Goal: Information Seeking & Learning: Learn about a topic

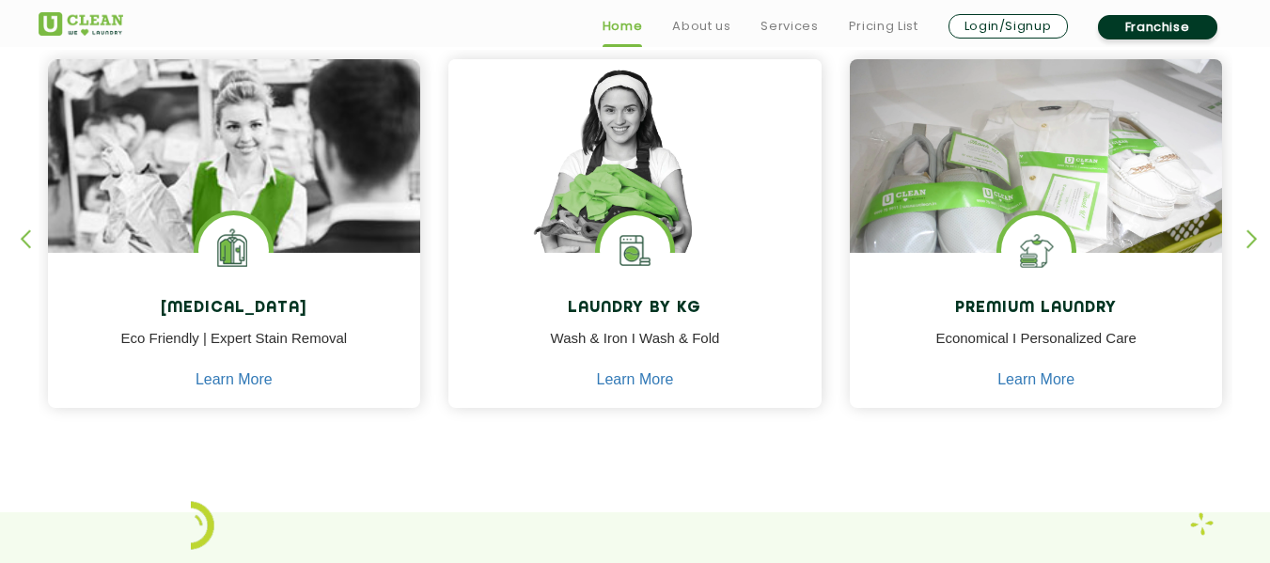
scroll to position [826, 0]
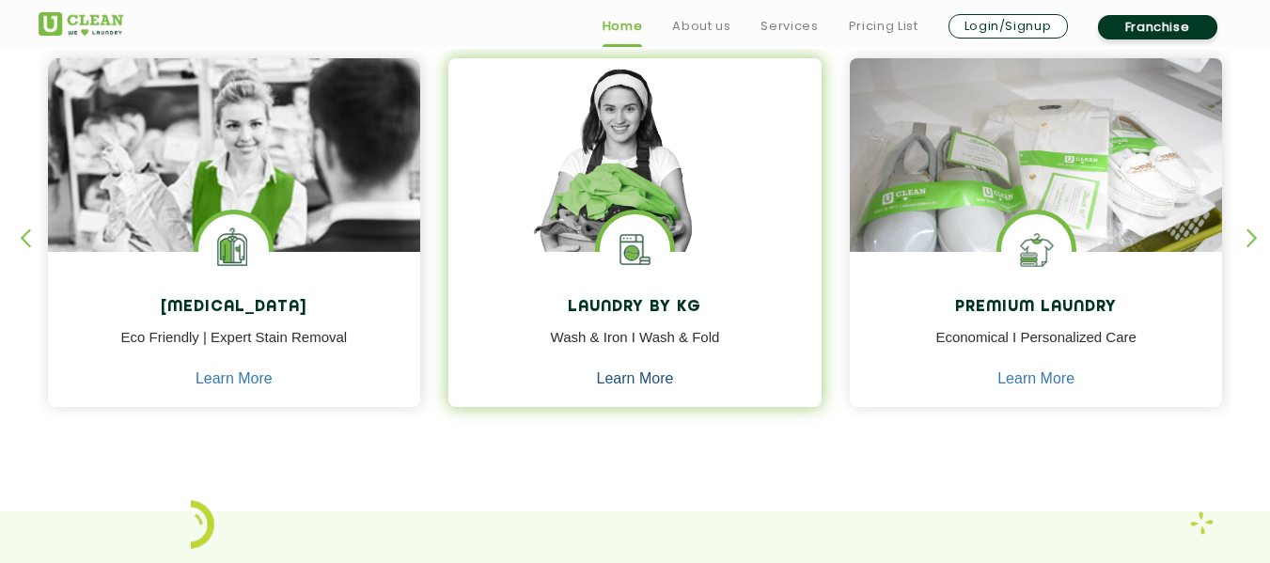
click at [653, 376] on link "Learn More" at bounding box center [635, 378] width 77 height 17
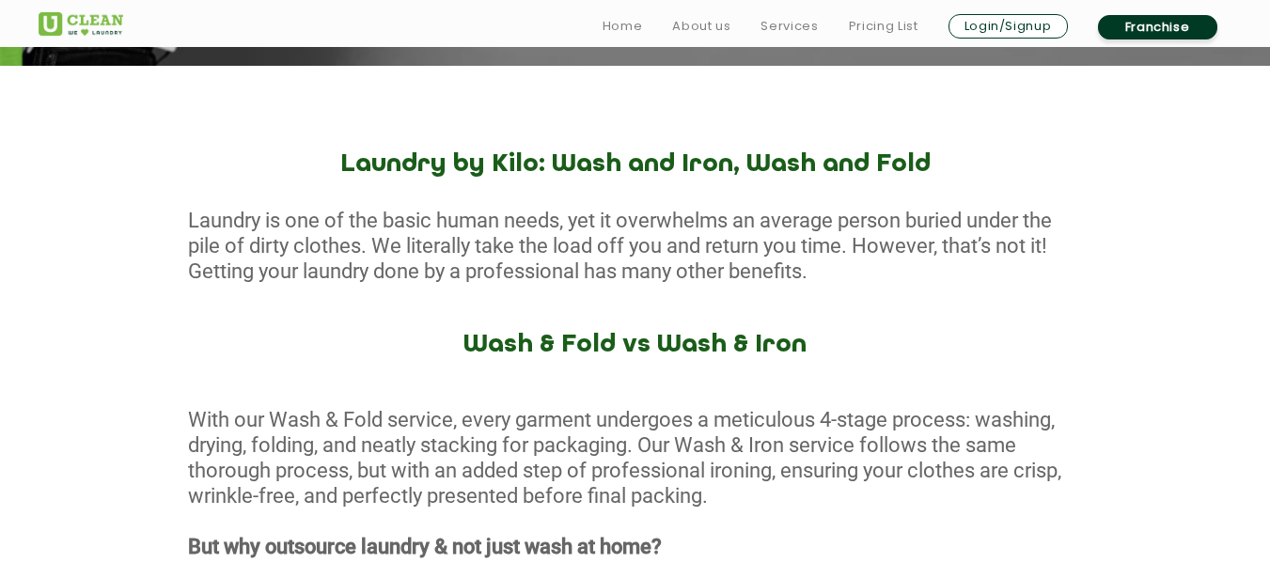
scroll to position [661, 0]
drag, startPoint x: 160, startPoint y: 218, endPoint x: 827, endPoint y: 268, distance: 668.5
click at [827, 268] on div "Laundry is one of the basic human needs, yet it overwhelms an average person bu…" at bounding box center [635, 245] width 1270 height 76
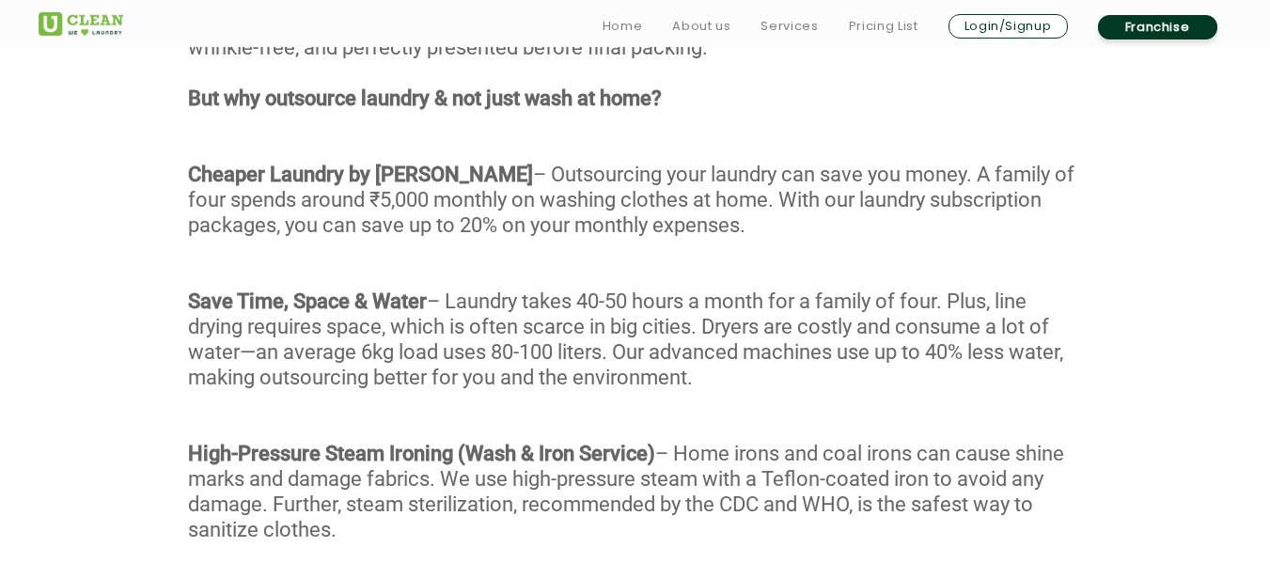
scroll to position [1110, 0]
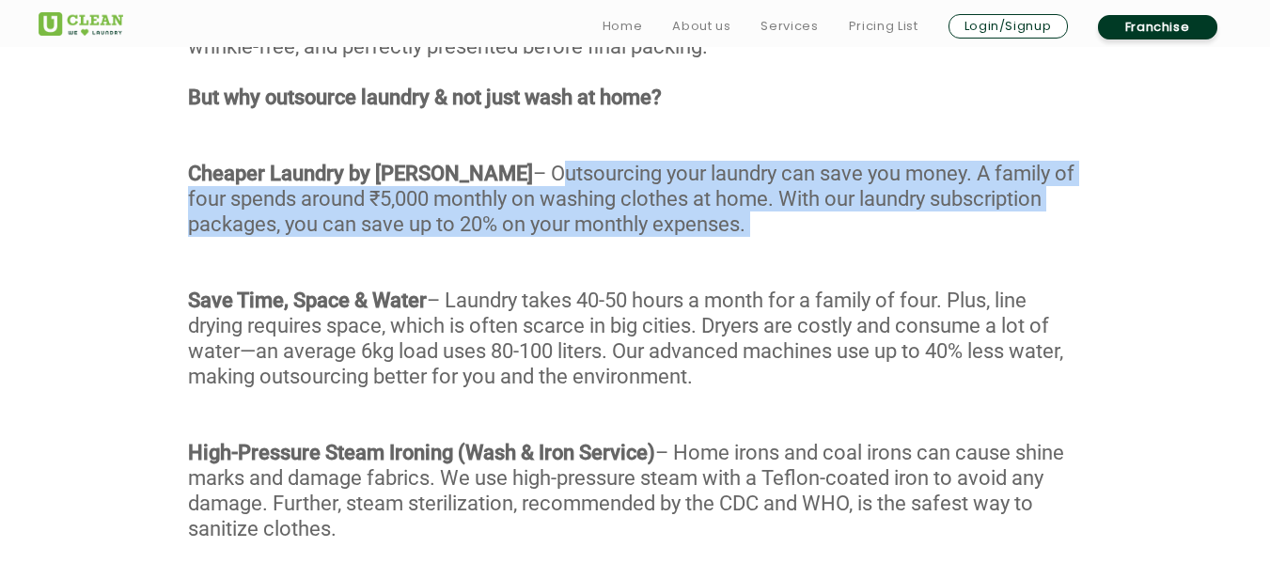
drag, startPoint x: 434, startPoint y: 175, endPoint x: 706, endPoint y: 244, distance: 280.3
click at [706, 244] on div "With our Wash & Fold service, every garment undergoes a meticulous 4-stage proc…" at bounding box center [635, 273] width 1270 height 631
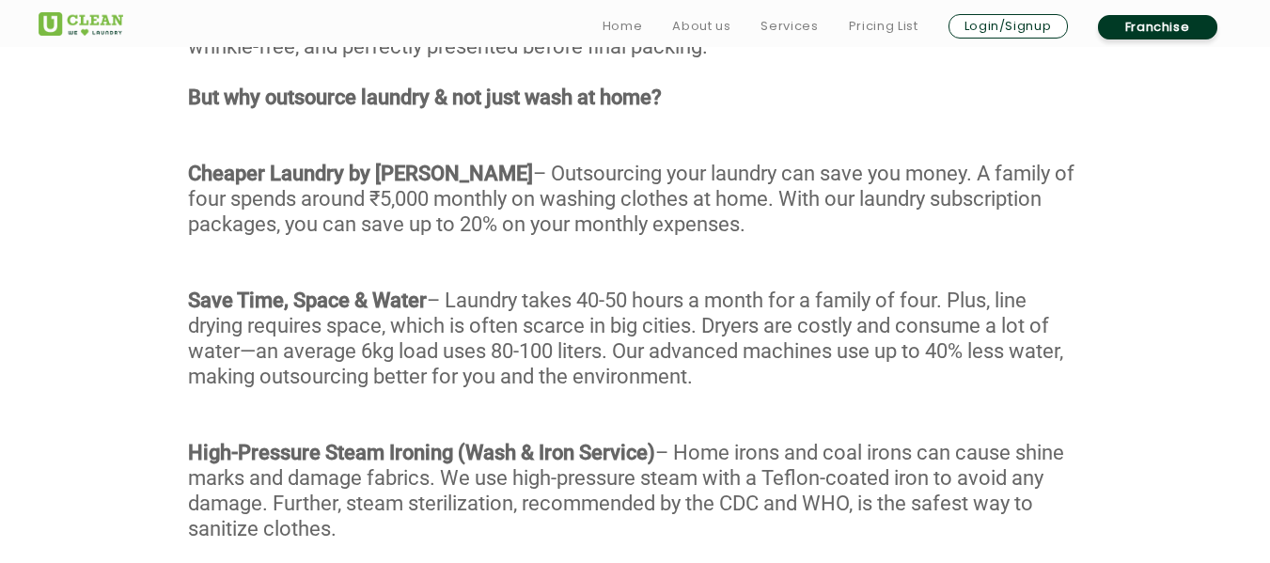
drag, startPoint x: 373, startPoint y: 197, endPoint x: 642, endPoint y: 228, distance: 270.7
click at [642, 228] on div "With our Wash & Fold service, every garment undergoes a meticulous 4-stage proc…" at bounding box center [635, 273] width 1270 height 631
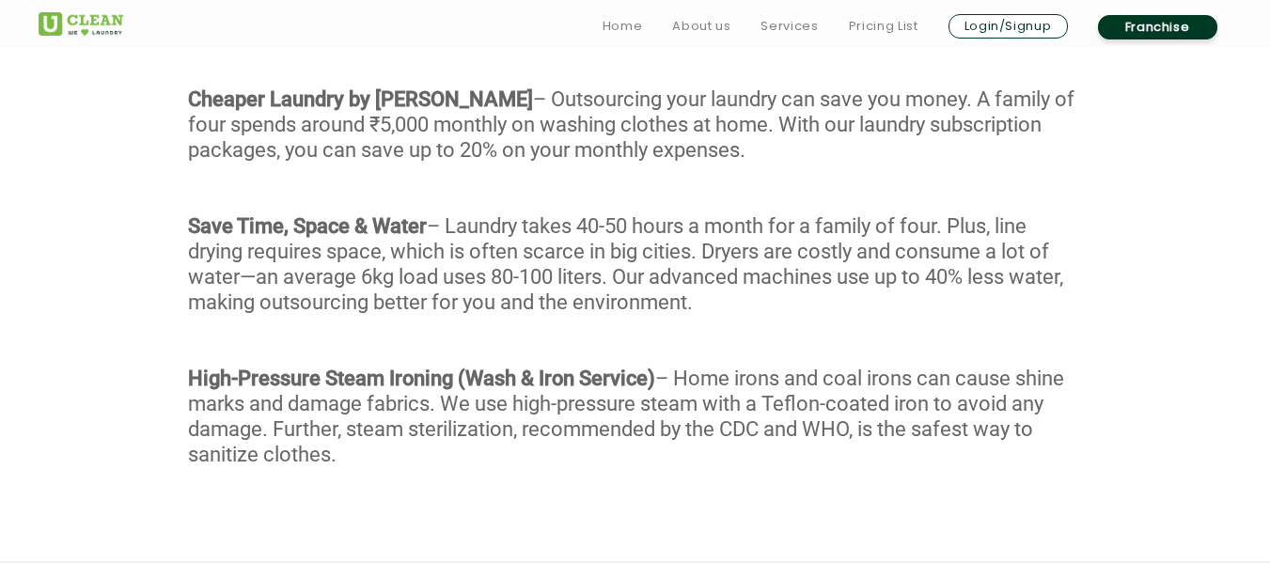
scroll to position [1185, 0]
drag, startPoint x: 452, startPoint y: 228, endPoint x: 706, endPoint y: 312, distance: 267.6
click at [706, 312] on div "With our Wash & Fold service, every garment undergoes a meticulous 4-stage proc…" at bounding box center [635, 197] width 1270 height 631
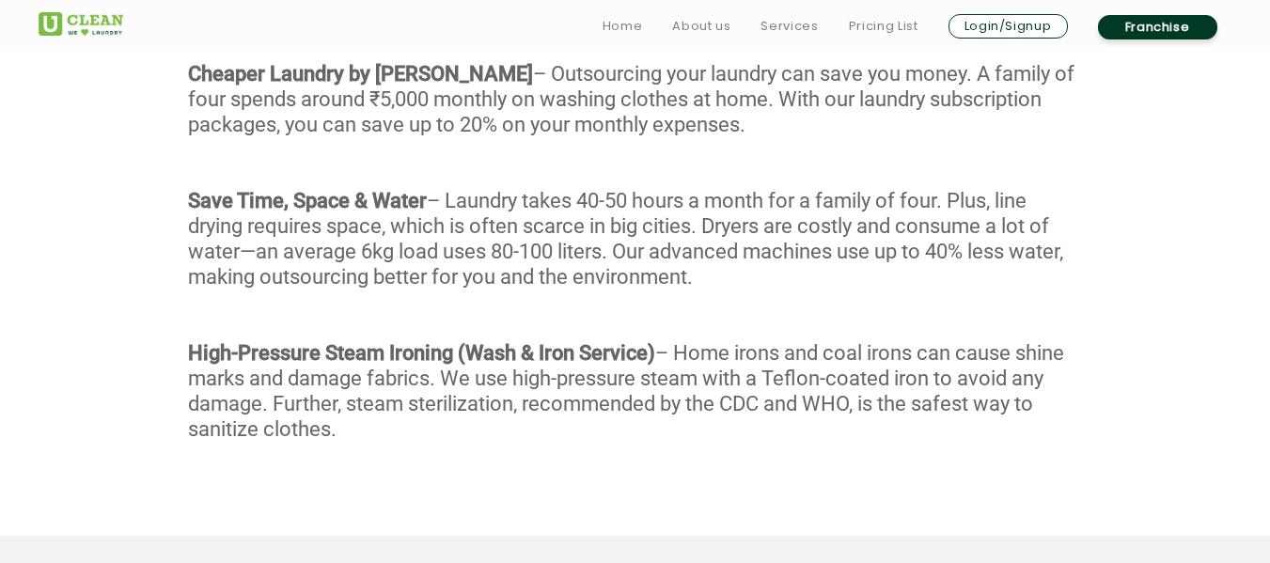
scroll to position [1214, 0]
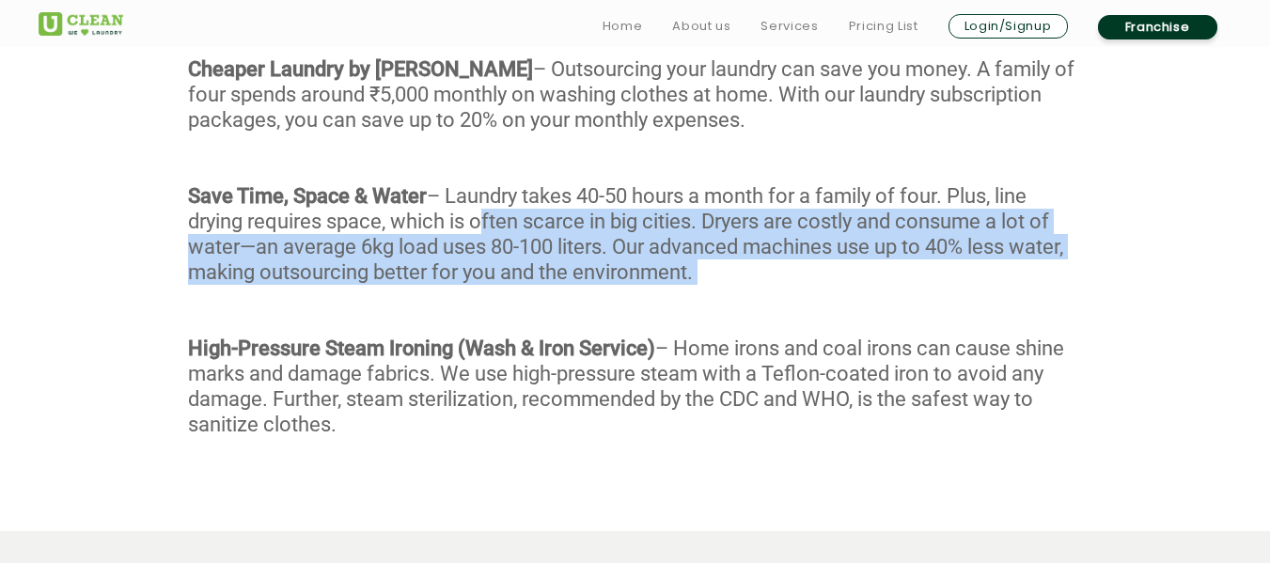
drag, startPoint x: 472, startPoint y: 217, endPoint x: 744, endPoint y: 286, distance: 280.3
click at [744, 286] on div "With our Wash & Fold service, every garment undergoes a meticulous 4-stage proc…" at bounding box center [635, 168] width 1270 height 631
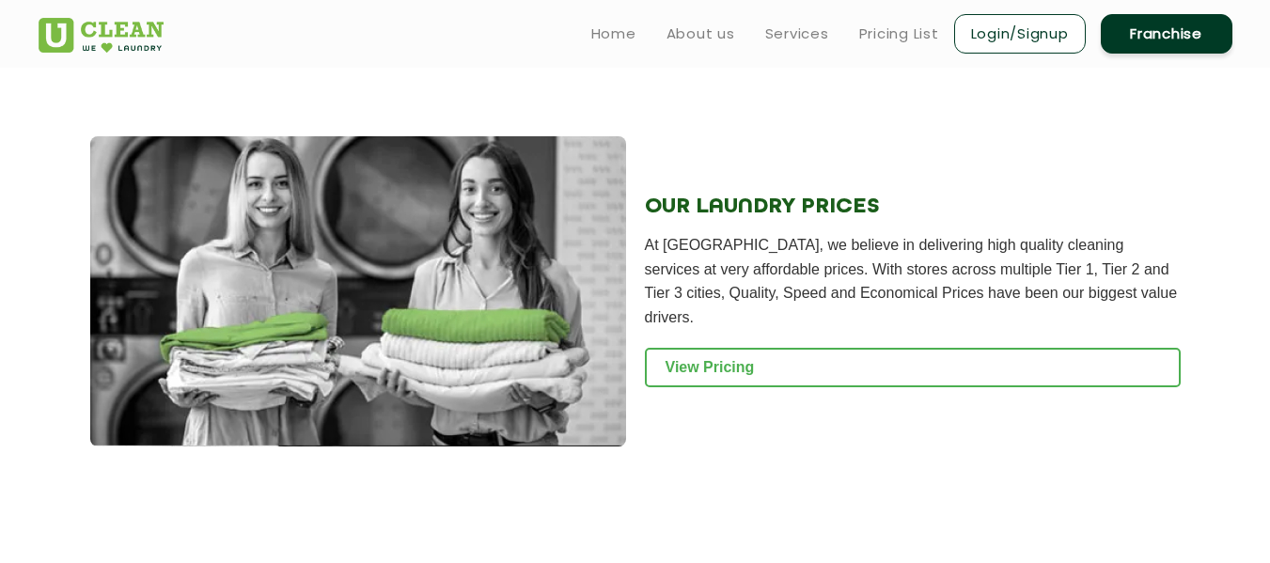
scroll to position [2477, 0]
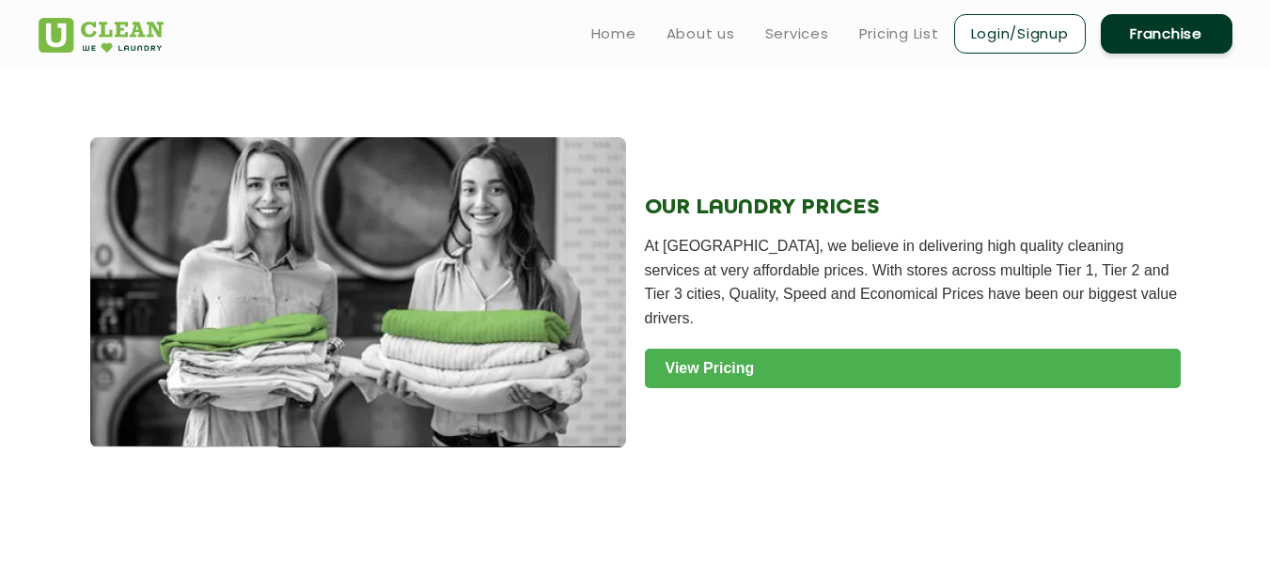
click at [747, 349] on link "View Pricing" at bounding box center [913, 368] width 536 height 39
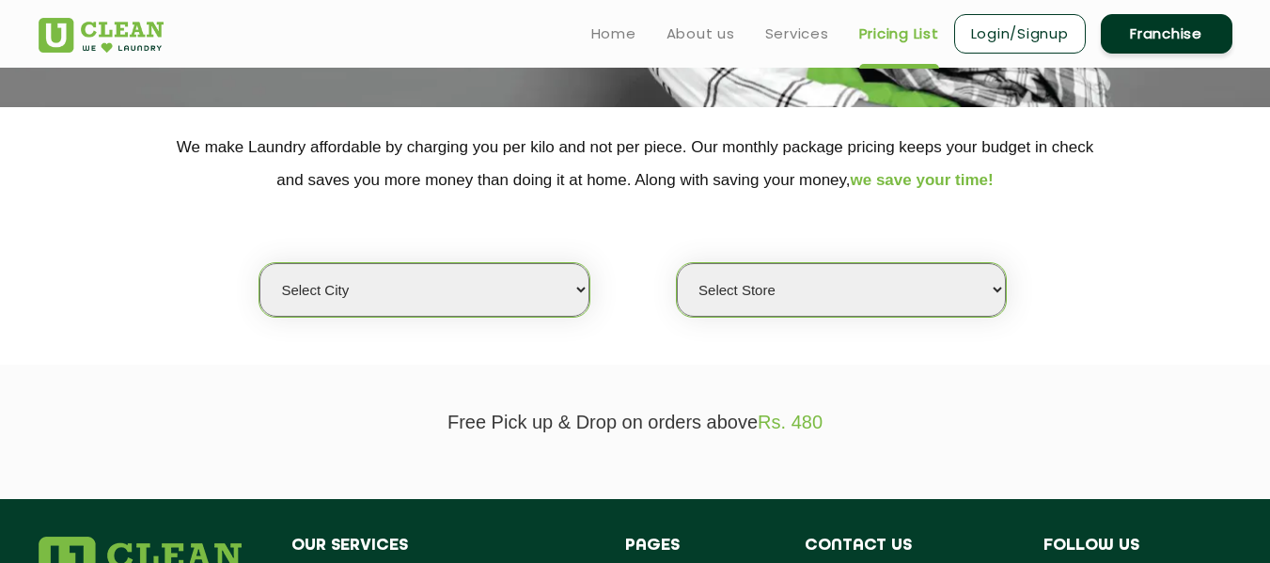
scroll to position [329, 0]
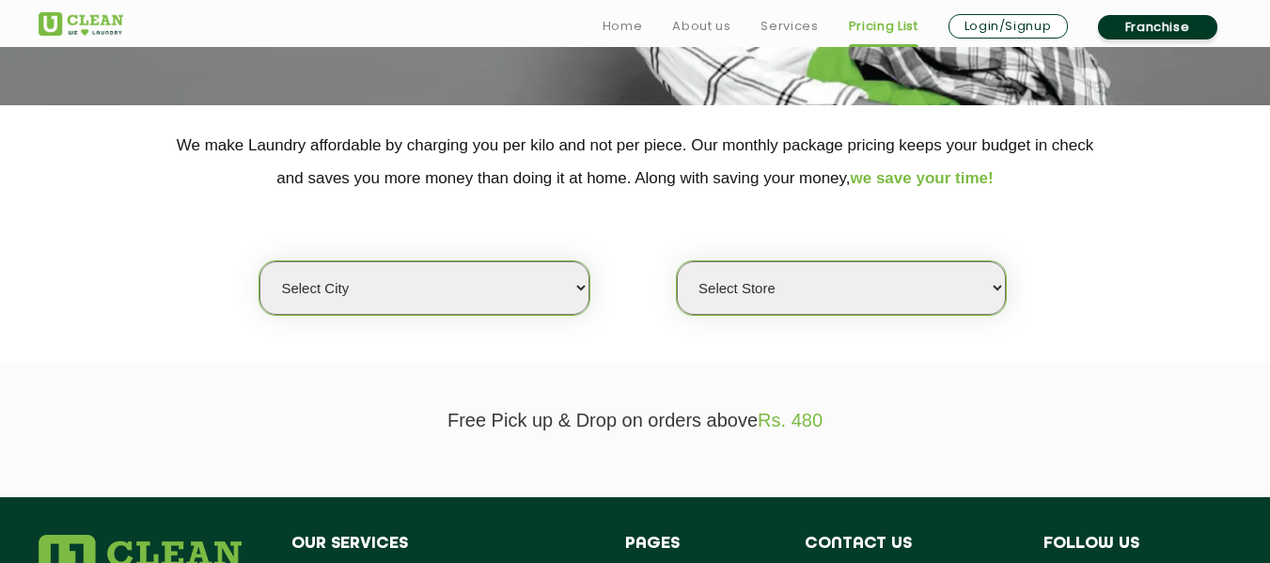
click at [531, 293] on select "Select city [GEOGRAPHIC_DATA] [GEOGRAPHIC_DATA] [GEOGRAPHIC_DATA] [GEOGRAPHIC_D…" at bounding box center [424, 288] width 329 height 54
select select "41"
click at [260, 261] on select "Select city [GEOGRAPHIC_DATA] [GEOGRAPHIC_DATA] [GEOGRAPHIC_DATA] [GEOGRAPHIC_D…" at bounding box center [424, 288] width 329 height 54
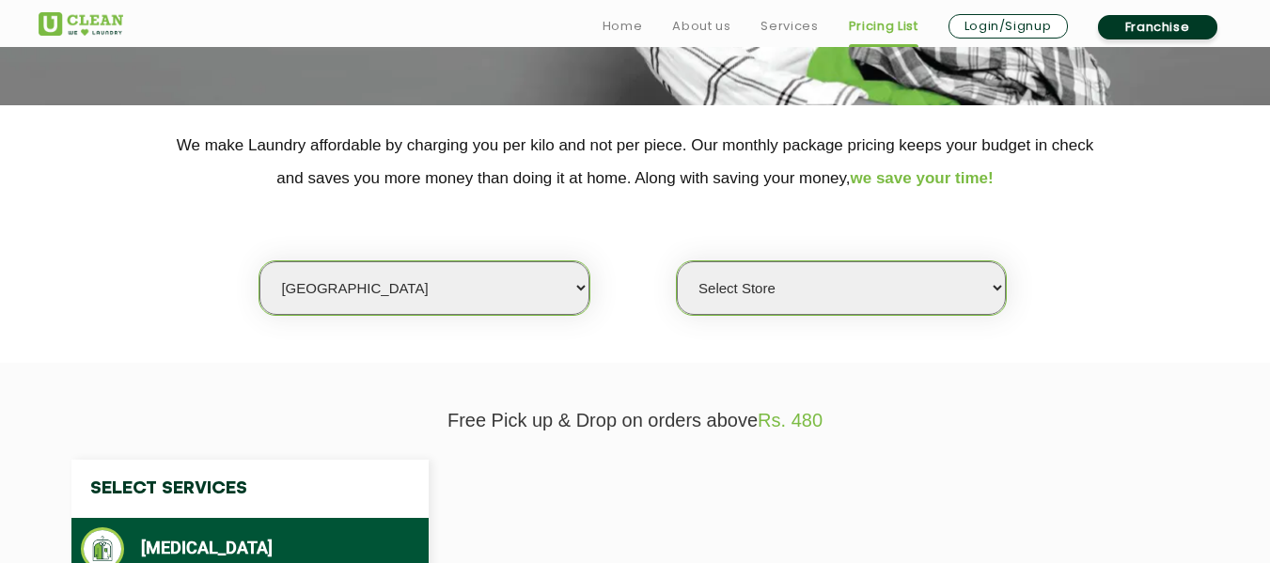
select select "0"
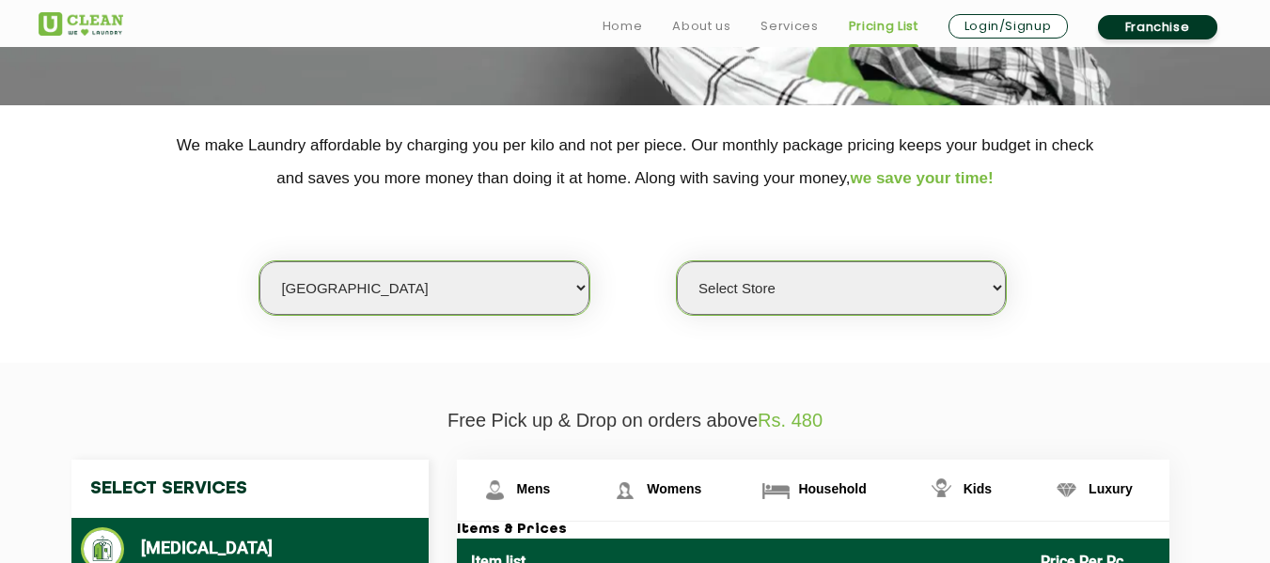
click at [531, 293] on select "Select city [GEOGRAPHIC_DATA] [GEOGRAPHIC_DATA] [GEOGRAPHIC_DATA] [GEOGRAPHIC_D…" at bounding box center [424, 288] width 329 height 54
select select "8"
click at [260, 261] on select "Select city [GEOGRAPHIC_DATA] [GEOGRAPHIC_DATA] [GEOGRAPHIC_DATA] [GEOGRAPHIC_D…" at bounding box center [424, 288] width 329 height 54
click at [734, 284] on select "Select Store [GEOGRAPHIC_DATA] [GEOGRAPHIC_DATA] [GEOGRAPHIC_DATA] [GEOGRAPHIC_…" at bounding box center [841, 288] width 329 height 54
select select "340"
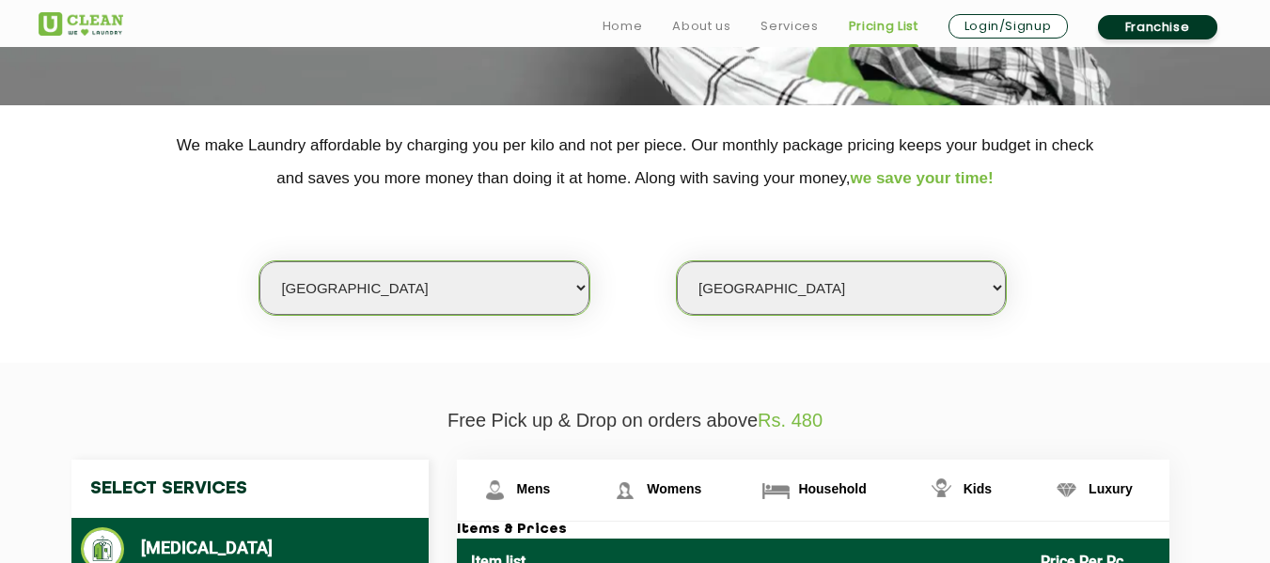
click at [677, 261] on select "Select Store [GEOGRAPHIC_DATA] [GEOGRAPHIC_DATA] [GEOGRAPHIC_DATA] [GEOGRAPHIC_…" at bounding box center [841, 288] width 329 height 54
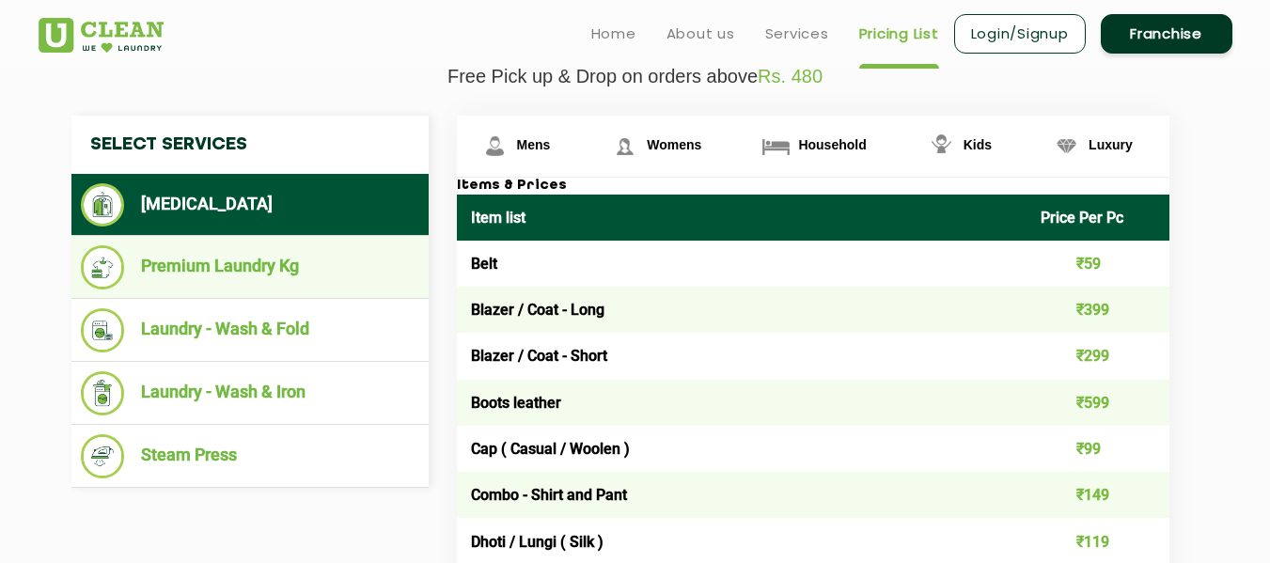
scroll to position [672, 0]
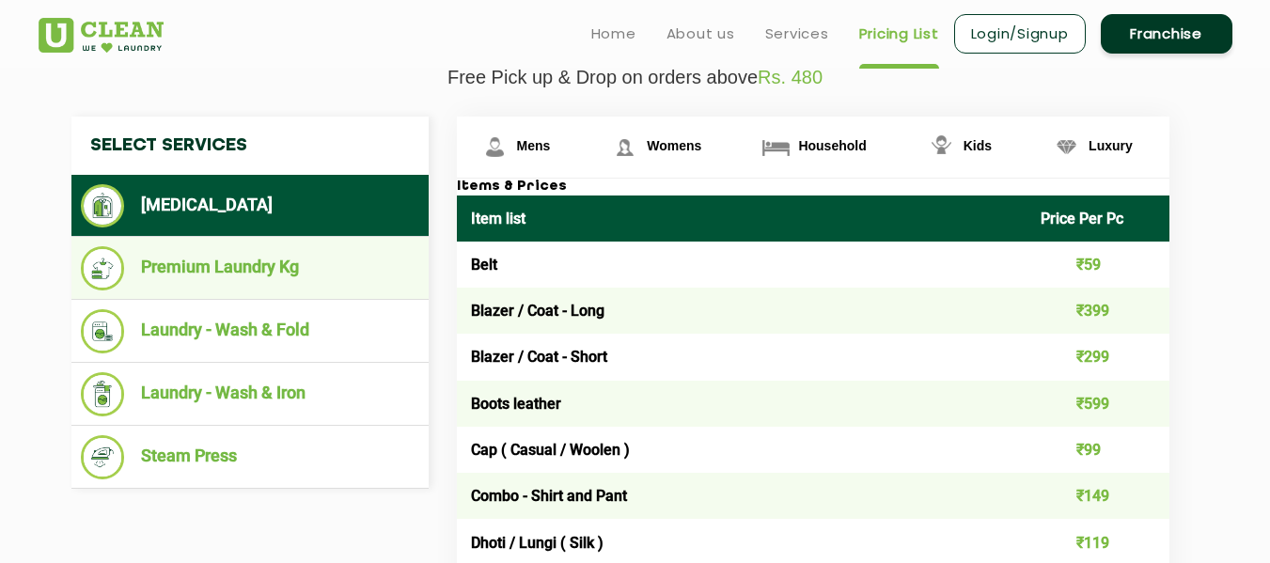
click at [249, 284] on li "Premium Laundry Kg" at bounding box center [250, 268] width 339 height 44
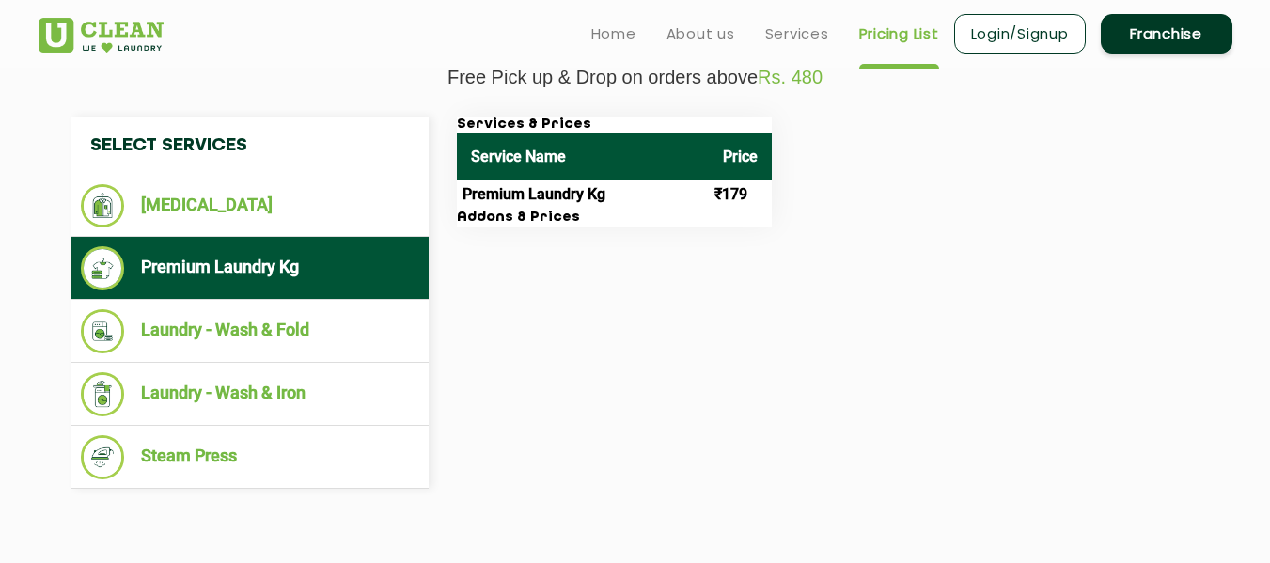
click at [554, 214] on h3 "Addons & Prices" at bounding box center [614, 218] width 315 height 17
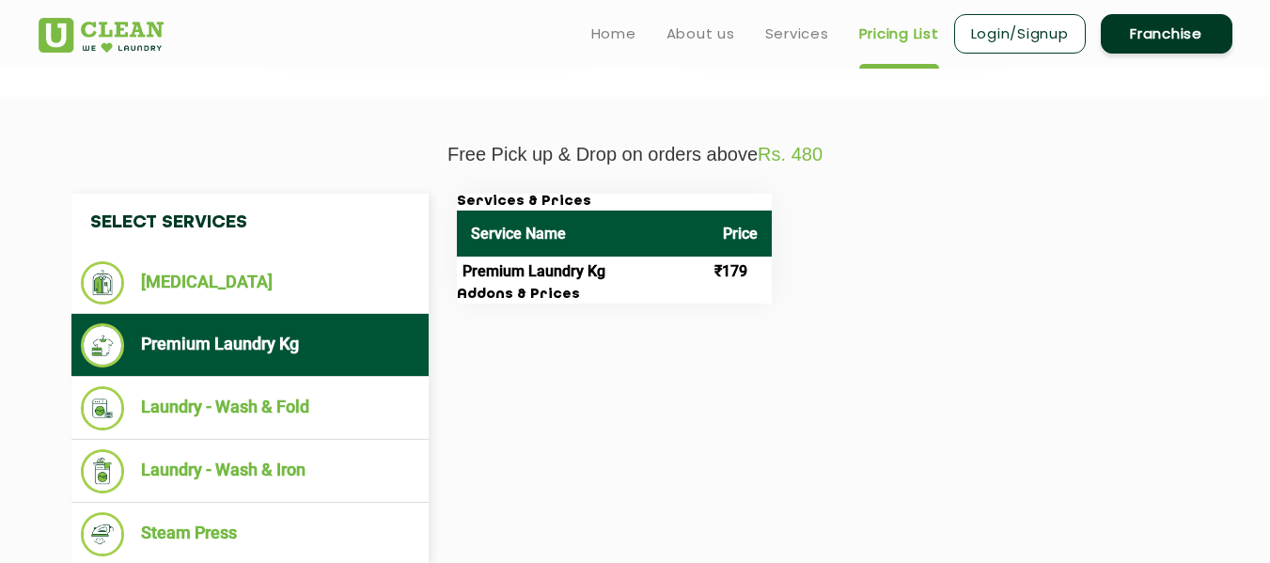
scroll to position [593, 0]
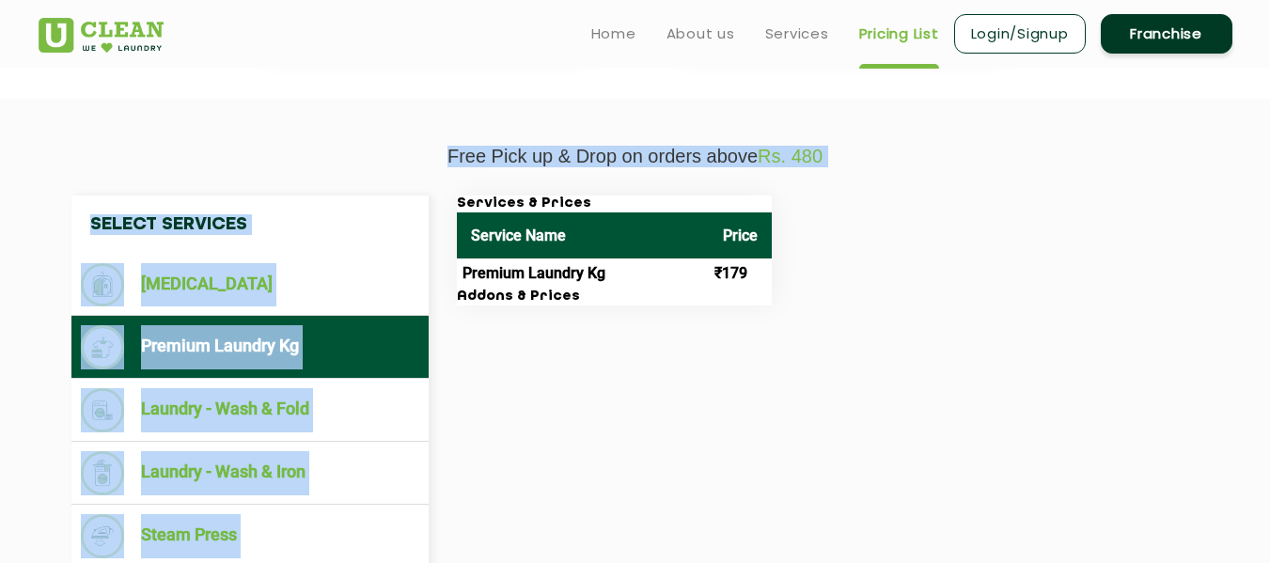
drag, startPoint x: 430, startPoint y: 150, endPoint x: 806, endPoint y: 201, distance: 379.5
click at [806, 201] on div "Free Pick up & Drop on orders above Rs. 480 Select Services [MEDICAL_DATA] Prem…" at bounding box center [635, 371] width 1222 height 450
click at [806, 201] on div "Services & Prices Service Name Price Premium Laundry Kg ₹179 Addons & Prices" at bounding box center [828, 251] width 771 height 110
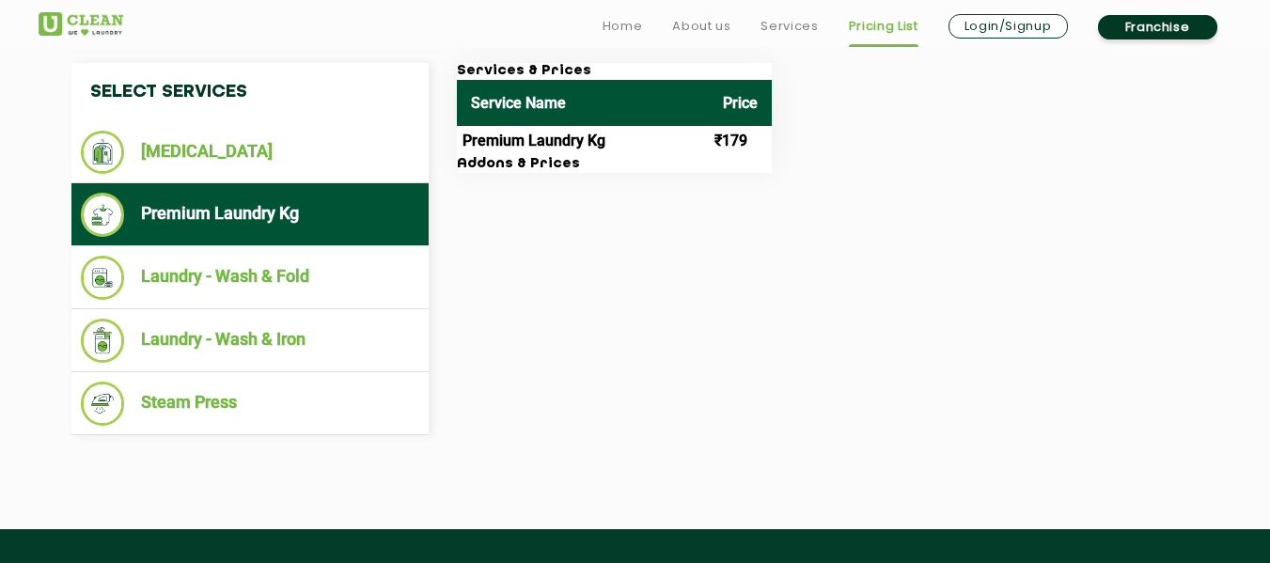
scroll to position [735, 0]
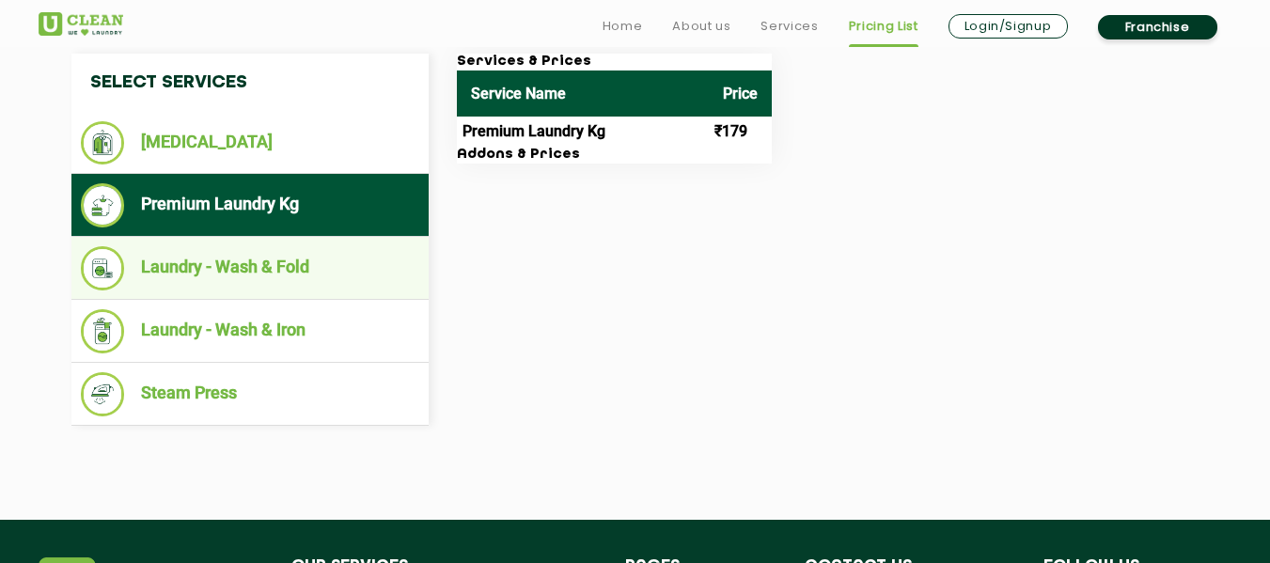
click at [334, 259] on li "Laundry - Wash & Fold" at bounding box center [250, 268] width 339 height 44
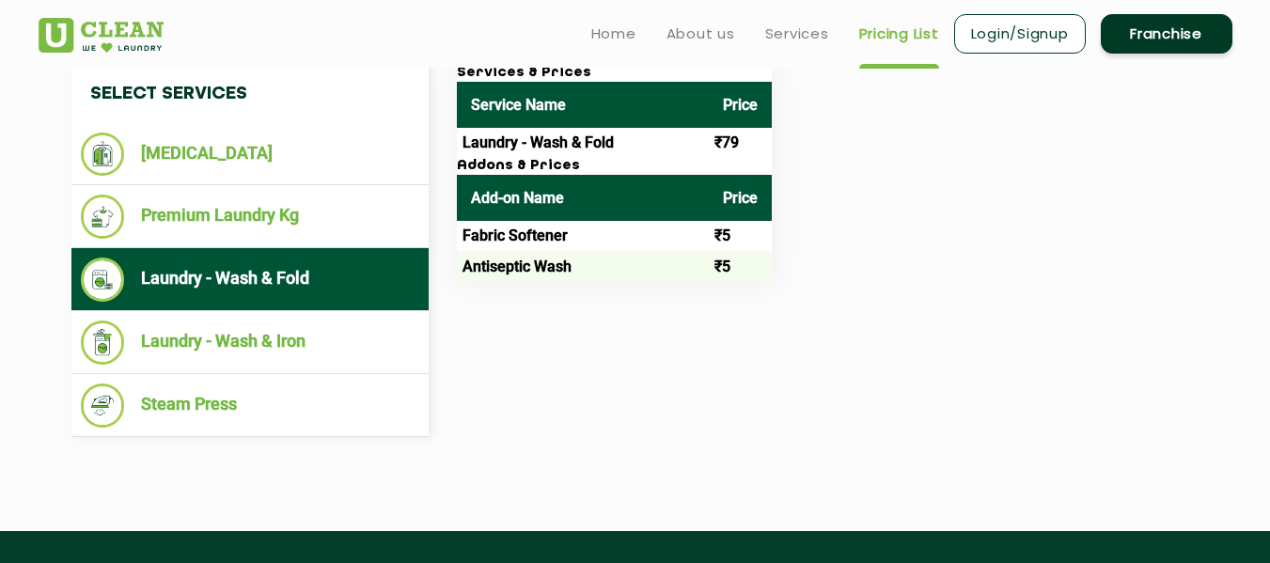
scroll to position [723, 0]
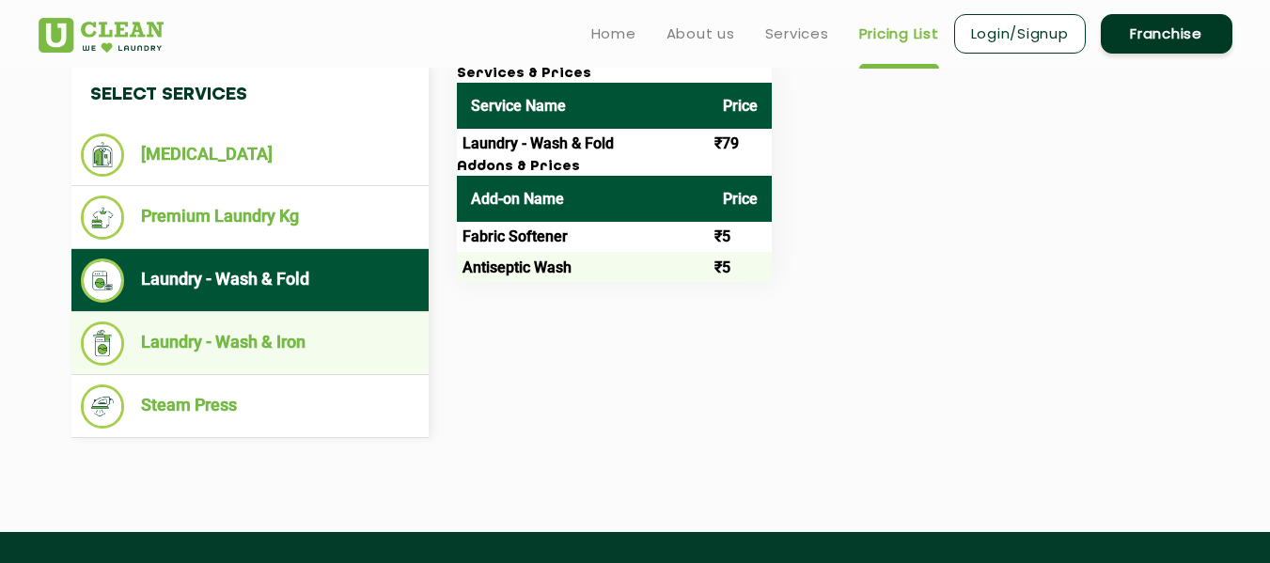
click at [265, 343] on li "Laundry - Wash & Iron" at bounding box center [250, 344] width 339 height 44
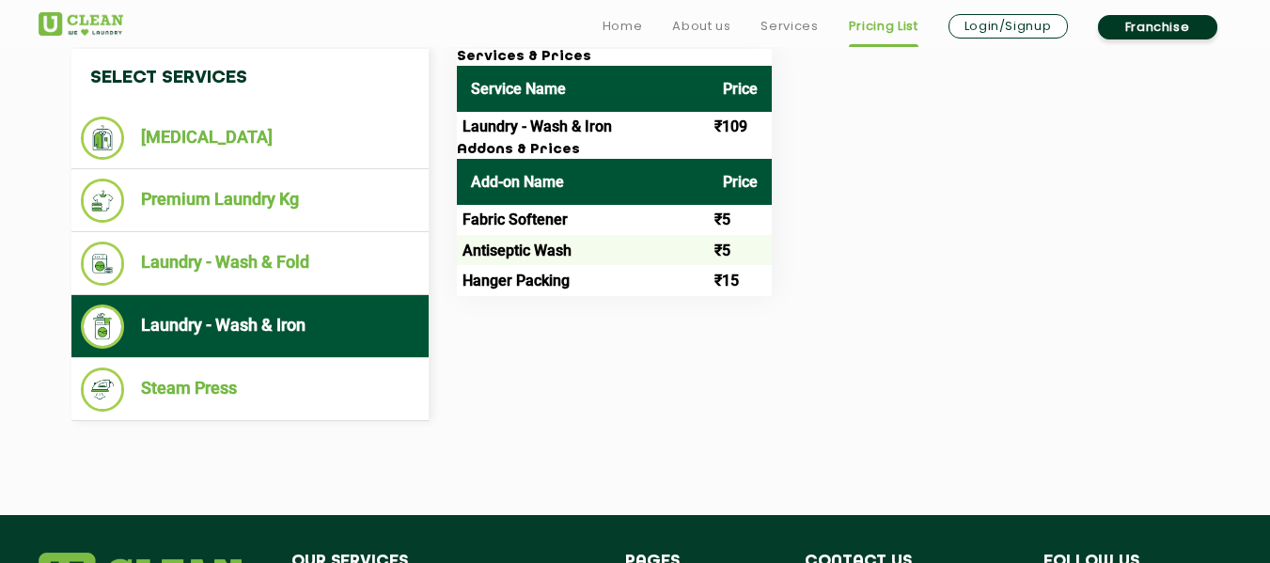
scroll to position [742, 0]
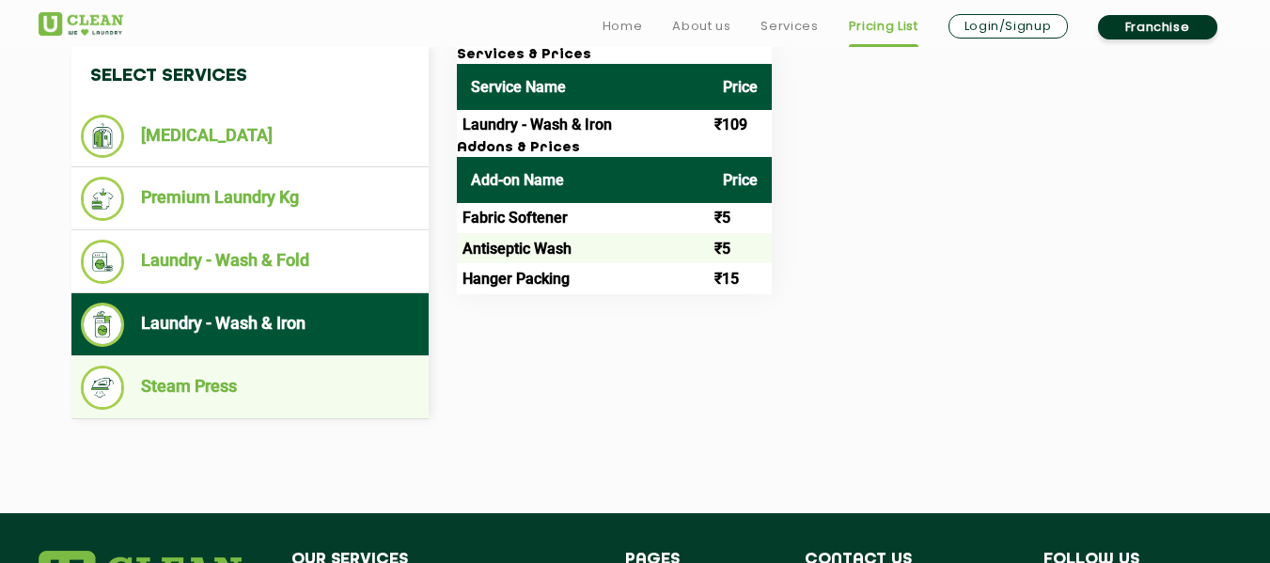
click at [280, 393] on li "Steam Press" at bounding box center [250, 388] width 339 height 44
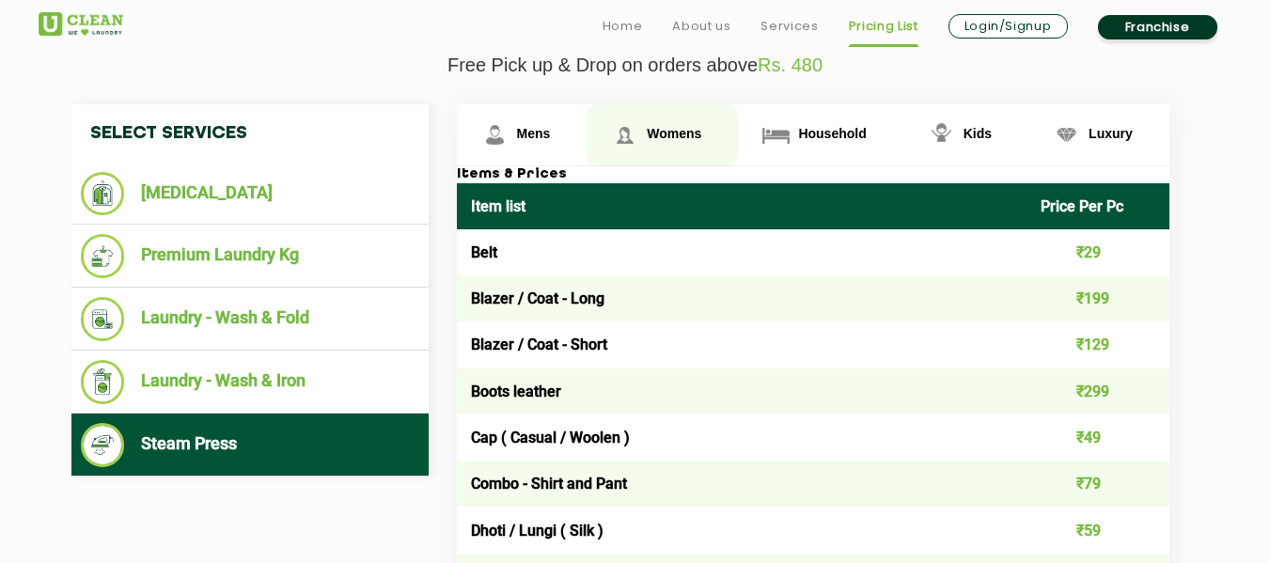
scroll to position [685, 0]
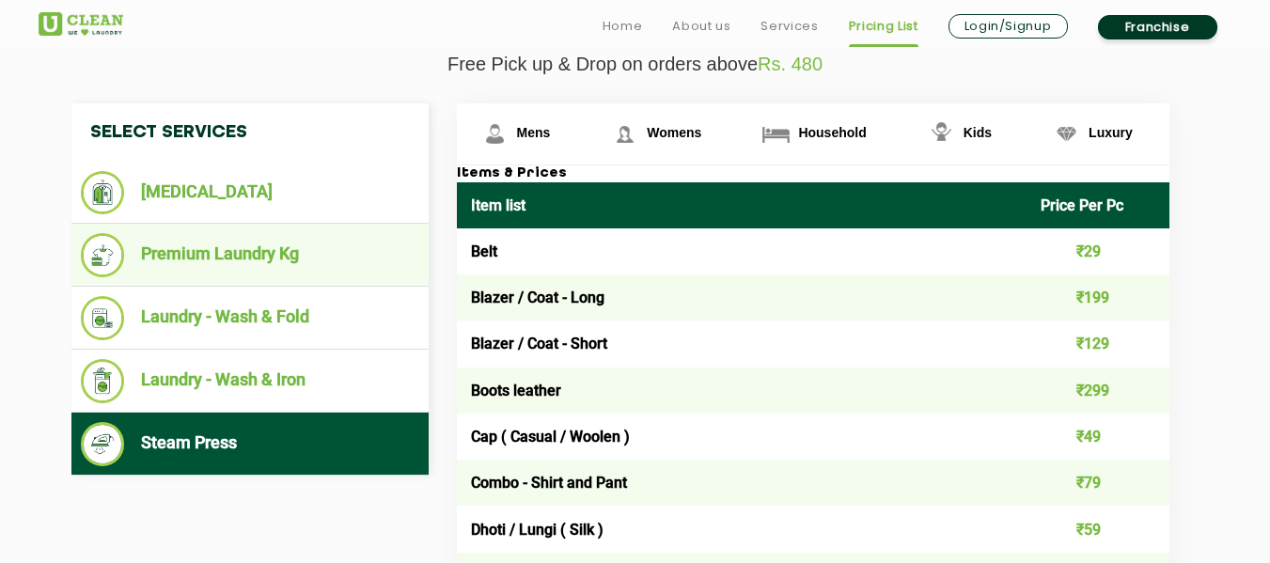
click at [211, 244] on li "Premium Laundry Kg" at bounding box center [250, 255] width 339 height 44
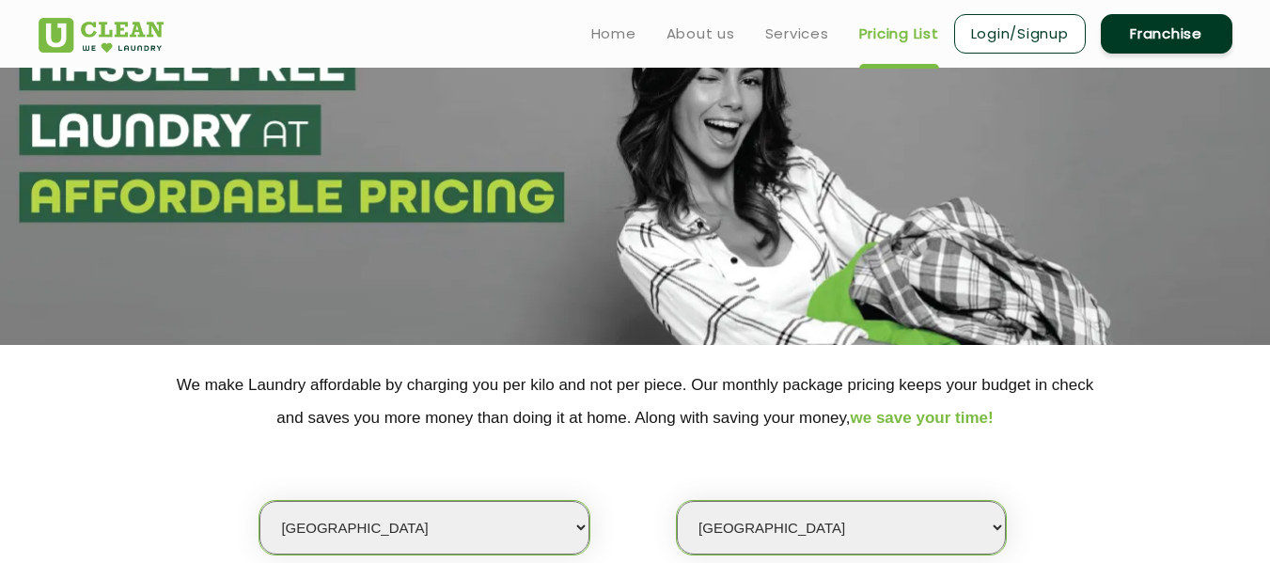
scroll to position [0, 0]
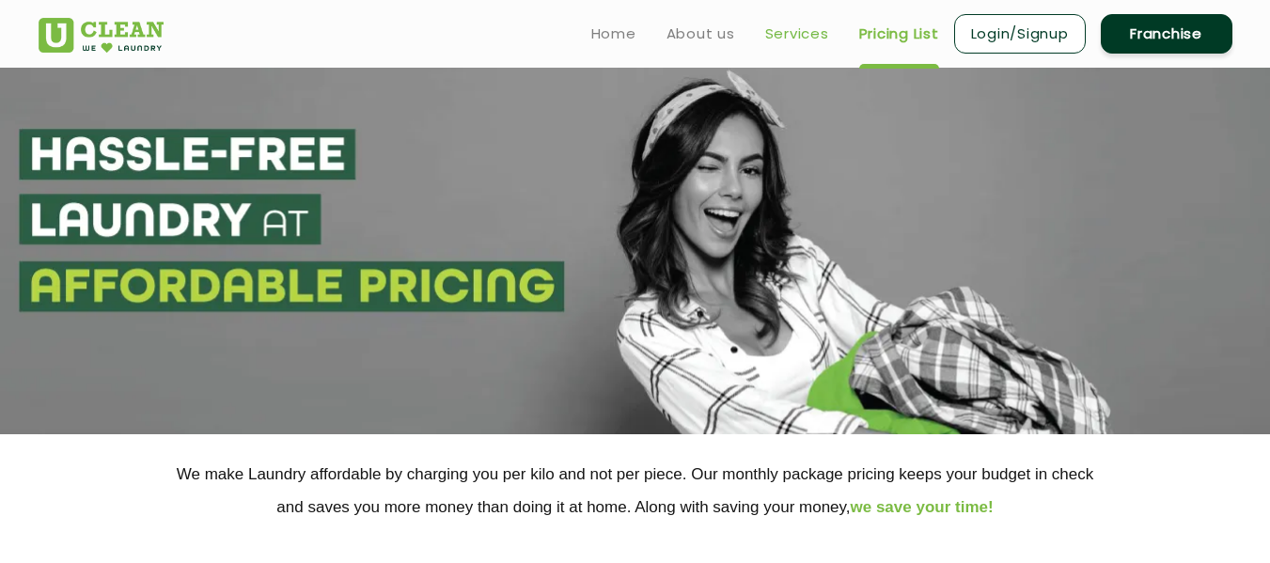
click at [793, 31] on link "Services" at bounding box center [797, 34] width 64 height 23
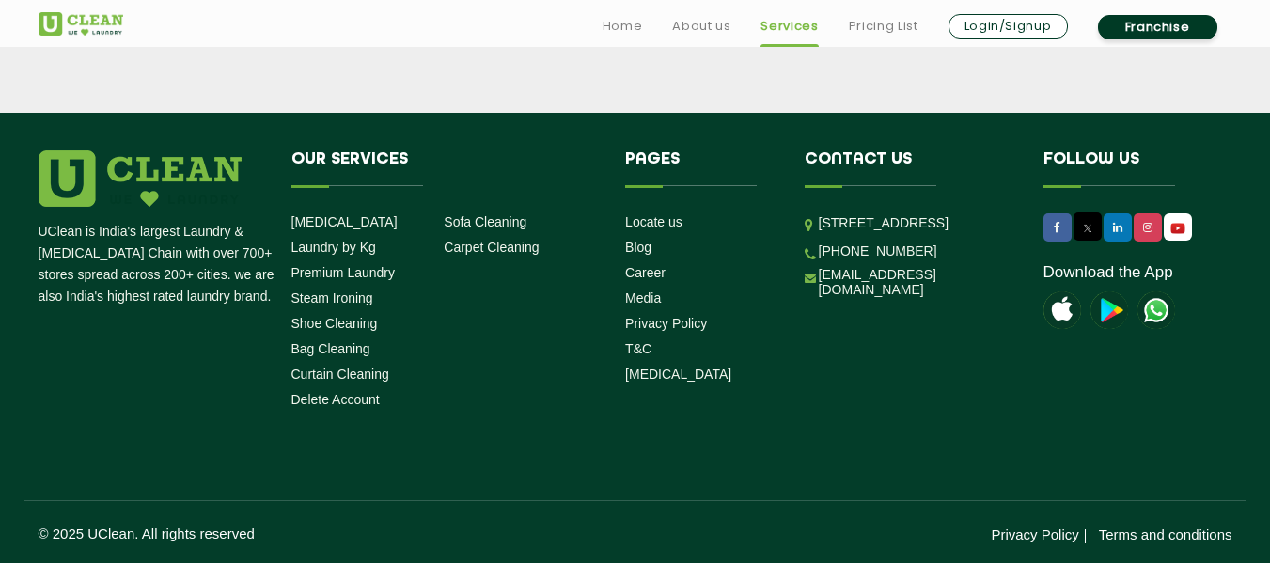
scroll to position [4396, 0]
